Goal: Task Accomplishment & Management: Manage account settings

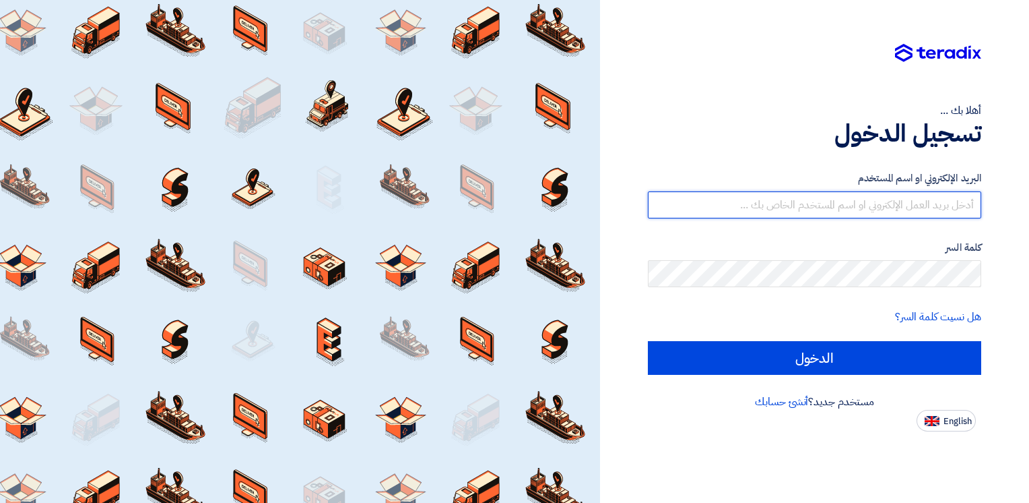
type input "ahmed.metwally@wadigroup.com.eg"
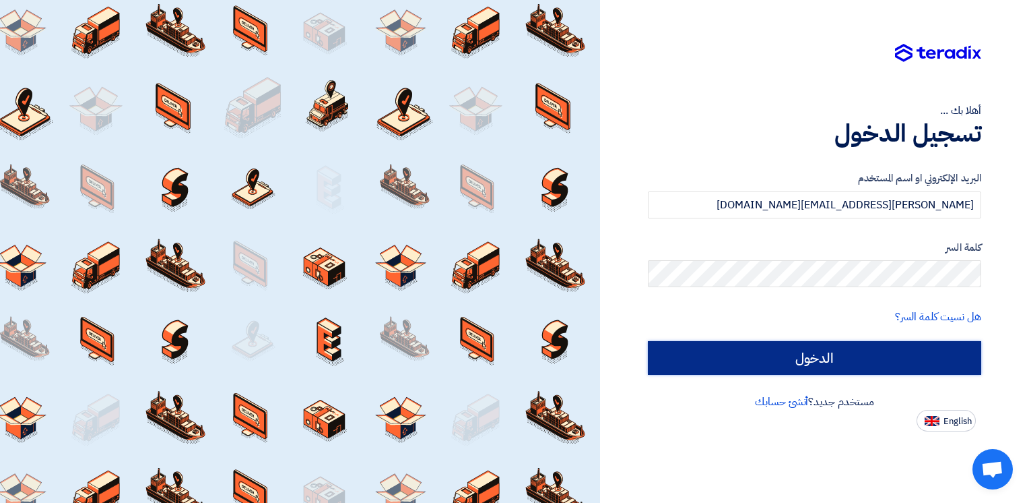
click at [869, 349] on input "الدخول" at bounding box center [815, 358] width 334 height 34
